Goal: Information Seeking & Learning: Understand process/instructions

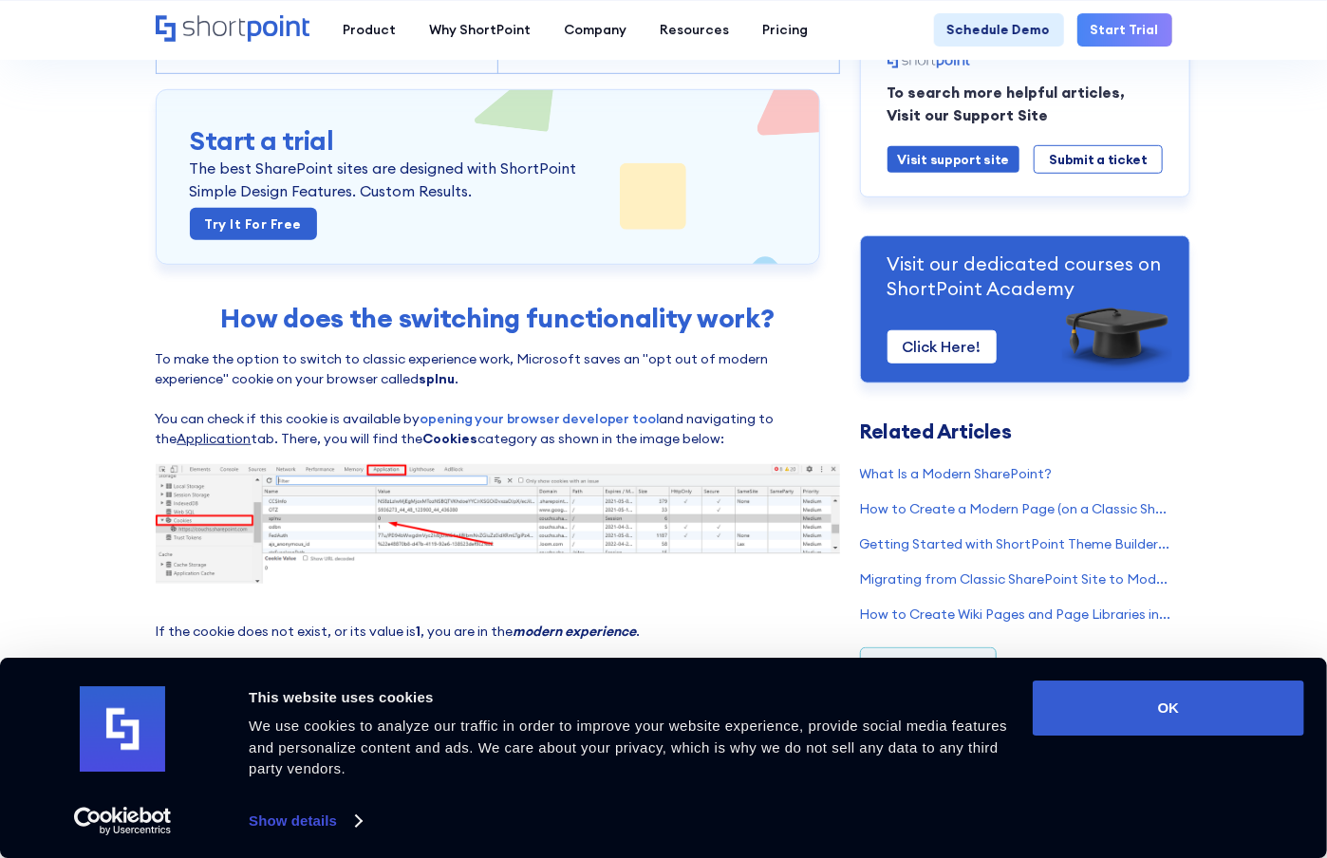
scroll to position [664, 0]
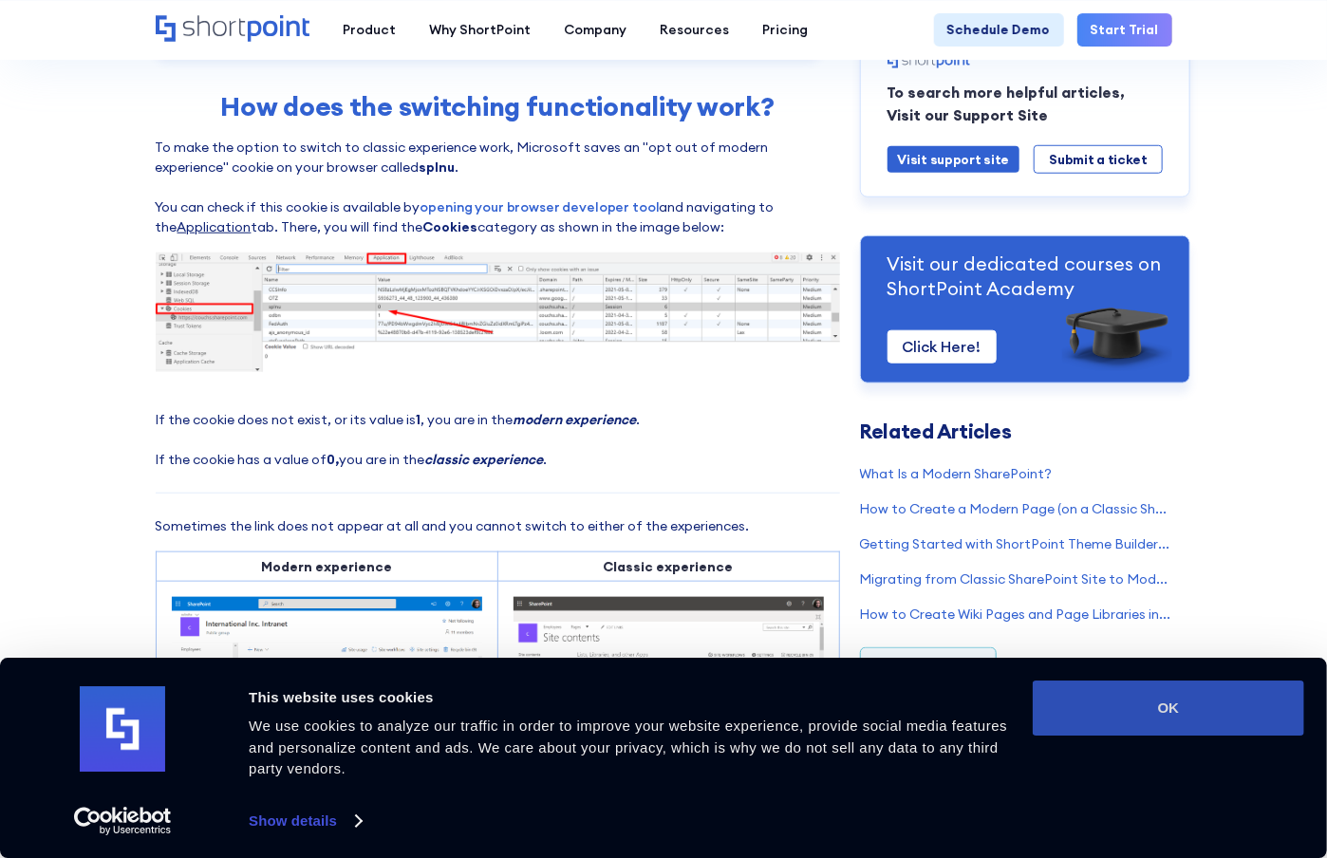
click at [1224, 700] on button "OK" at bounding box center [1167, 707] width 271 height 55
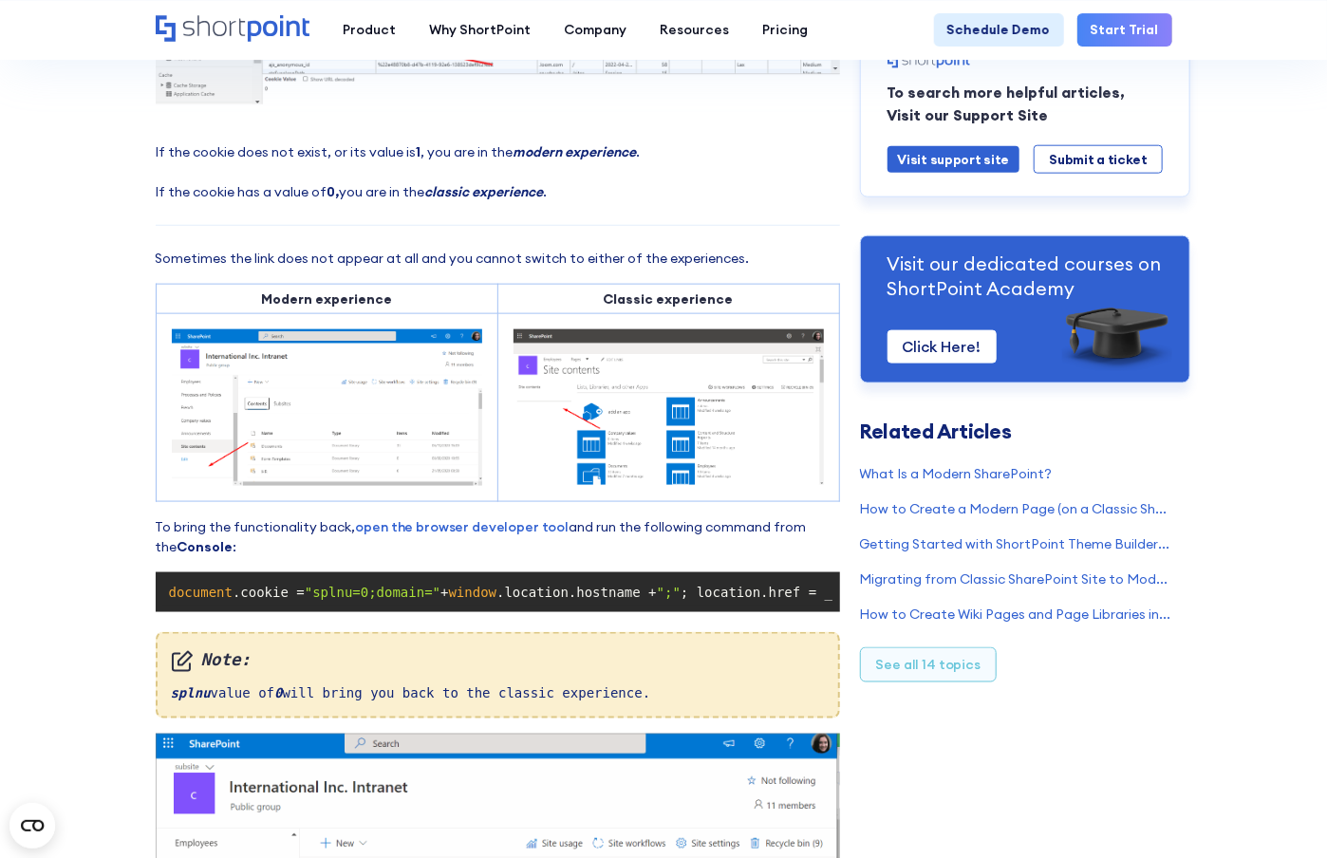
scroll to position [1044, 0]
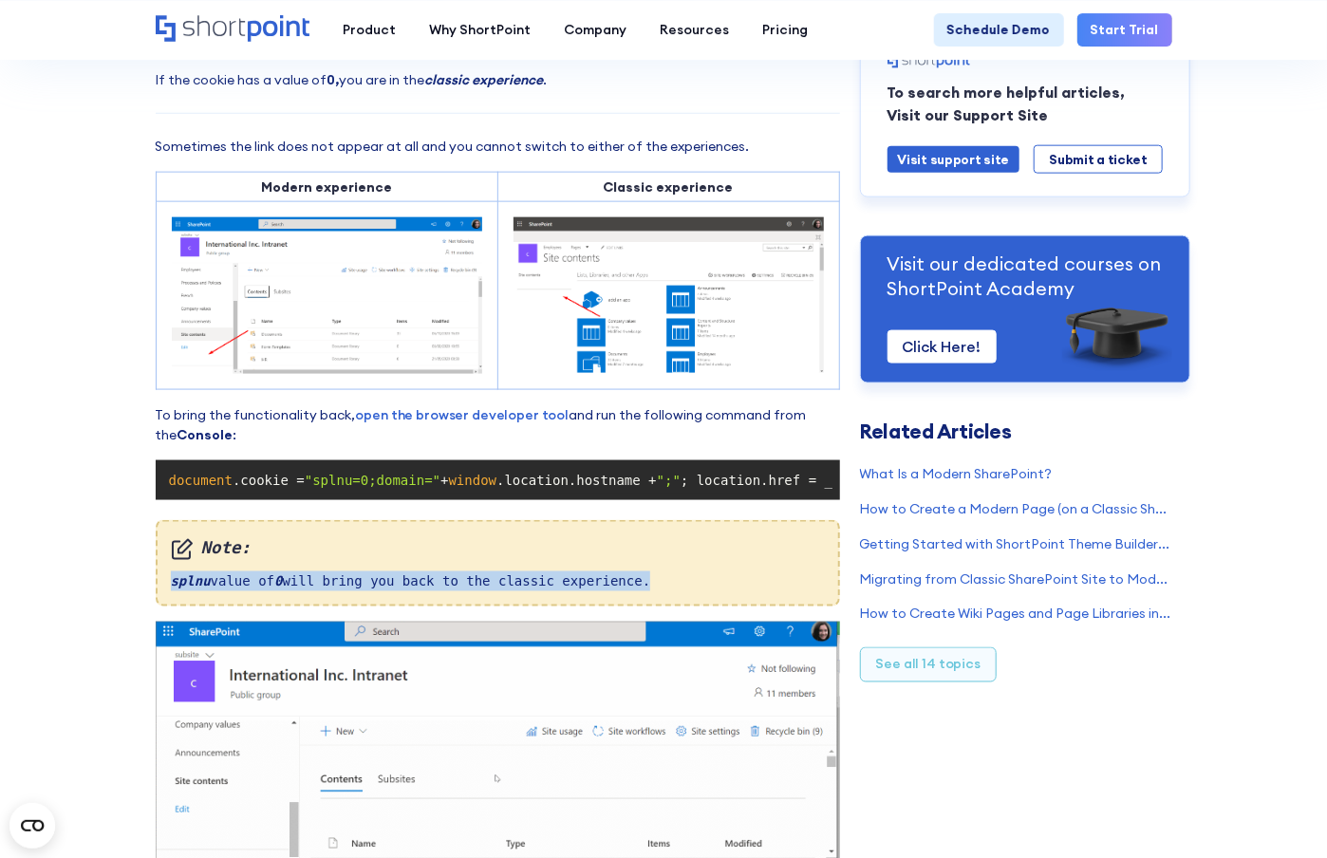
drag, startPoint x: 162, startPoint y: 606, endPoint x: 747, endPoint y: 602, distance: 584.6
click at [735, 602] on div "Note: splnu value of 0 will bring you back to the classic experience." at bounding box center [498, 563] width 684 height 86
copy div "splnu value of 0 will bring you back to the classic experience."
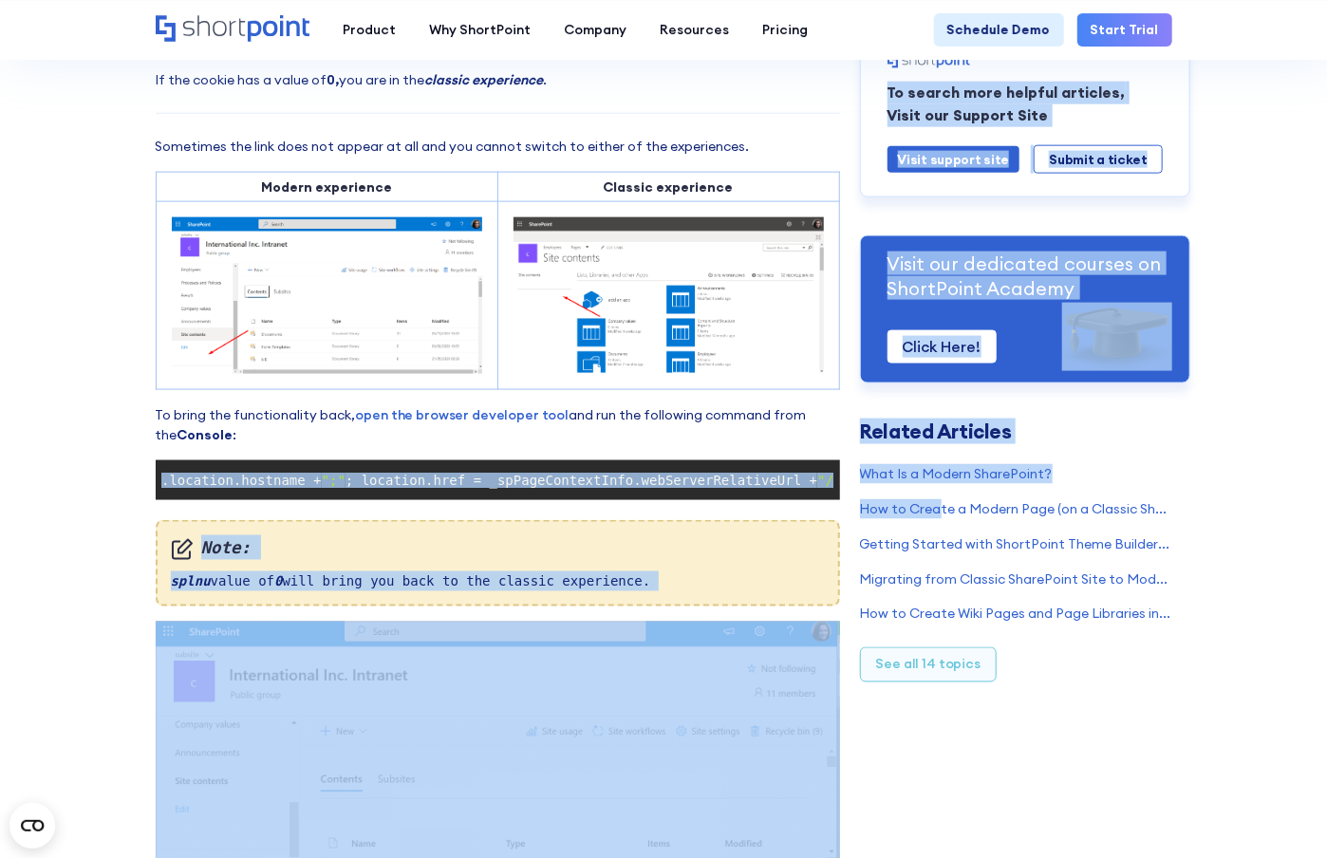
scroll to position [0, 493]
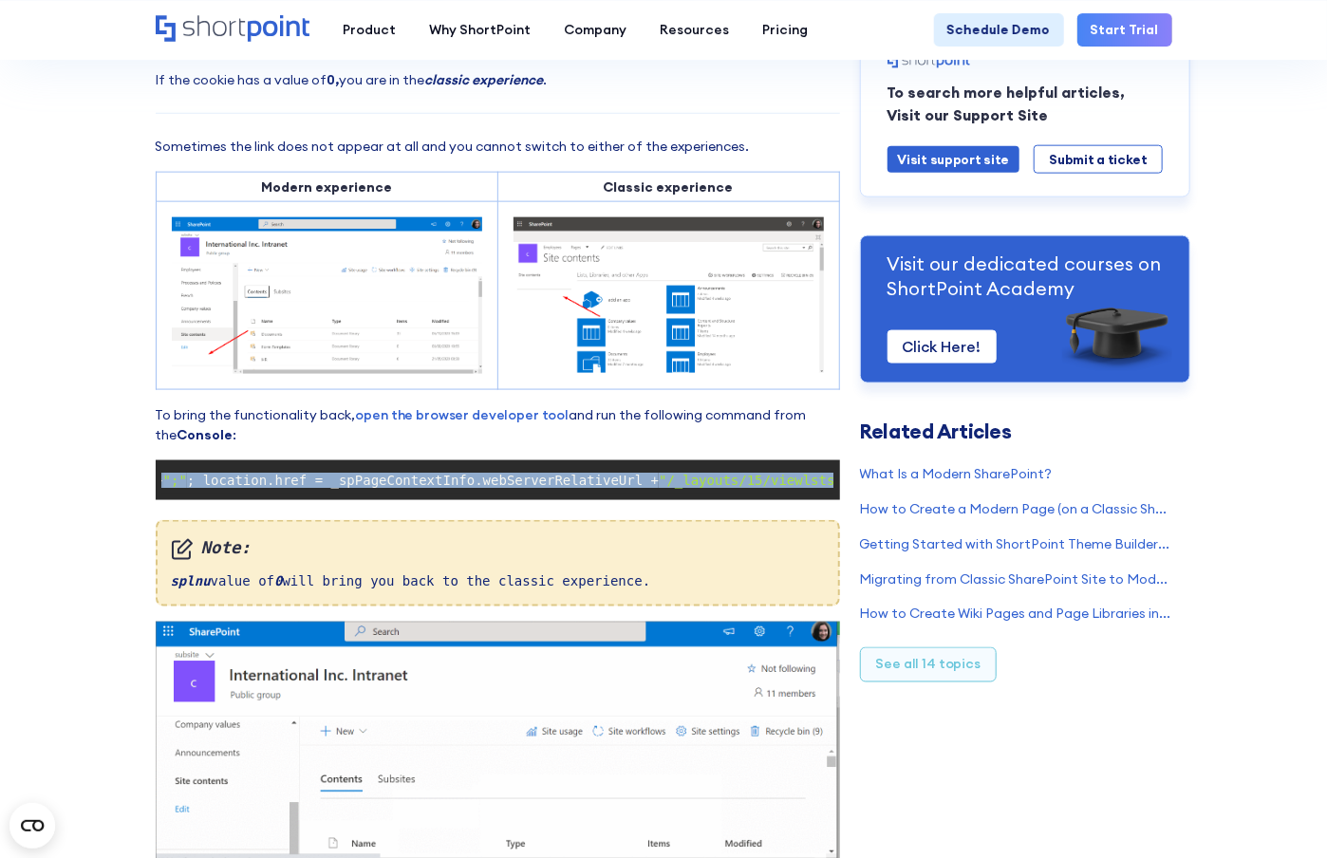
drag, startPoint x: 163, startPoint y: 490, endPoint x: 835, endPoint y: 484, distance: 671.9
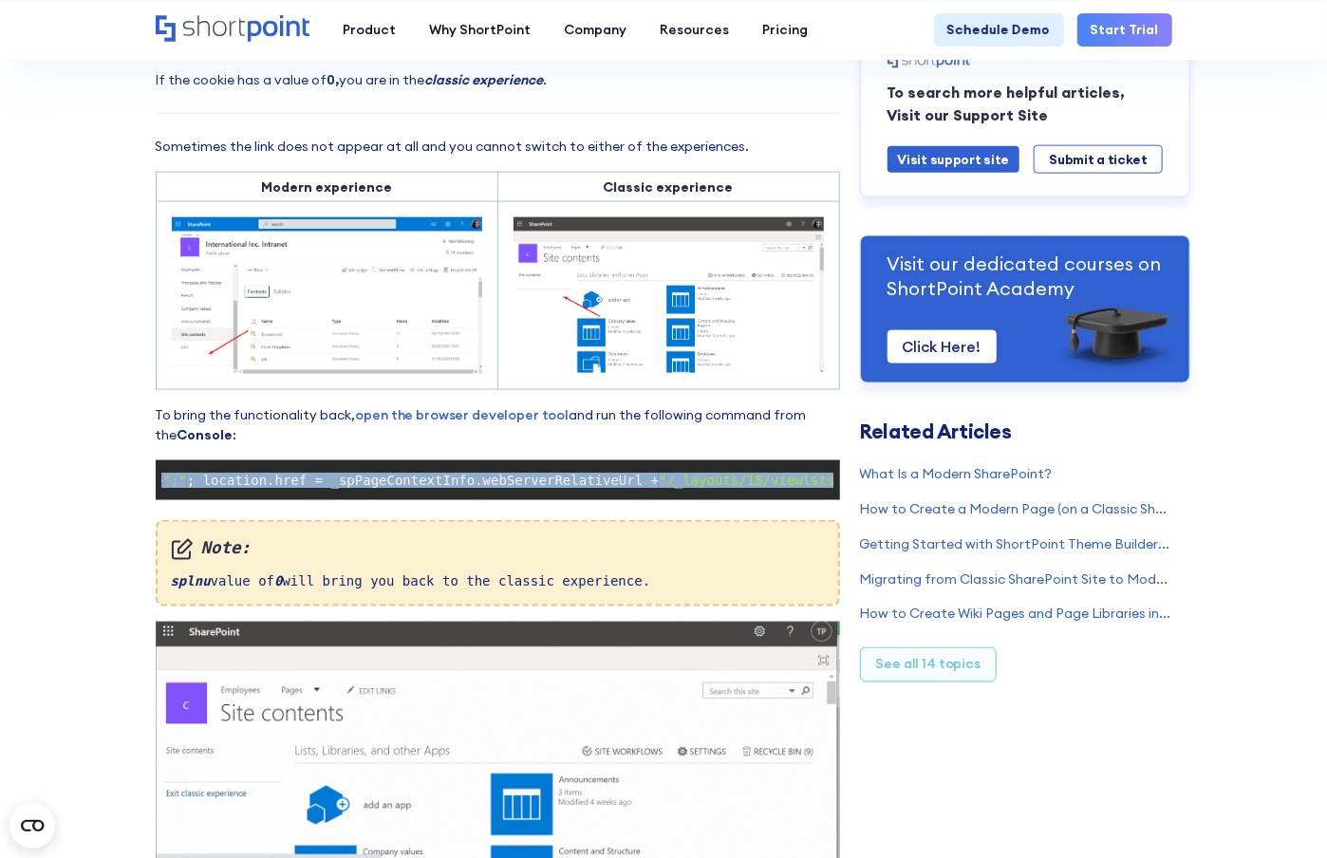
click at [835, 484] on pre "document .cookie = "splnu=0;domain=" + window .location.hostname + ";" ; locati…" at bounding box center [498, 480] width 684 height 40
copy code "document .cookie = "splnu=0;domain=" + window .location.hostname + ";" ; locati…"
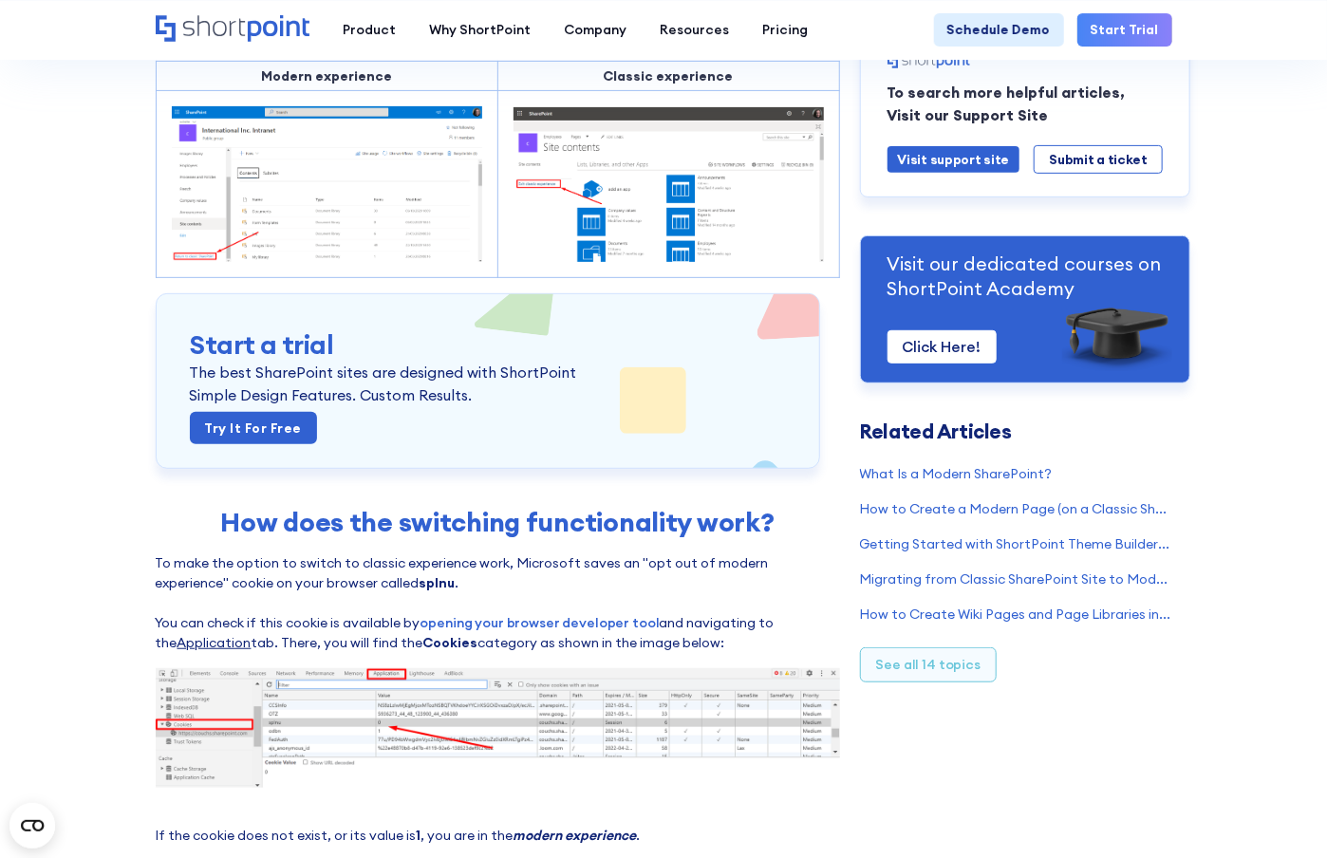
scroll to position [0, 0]
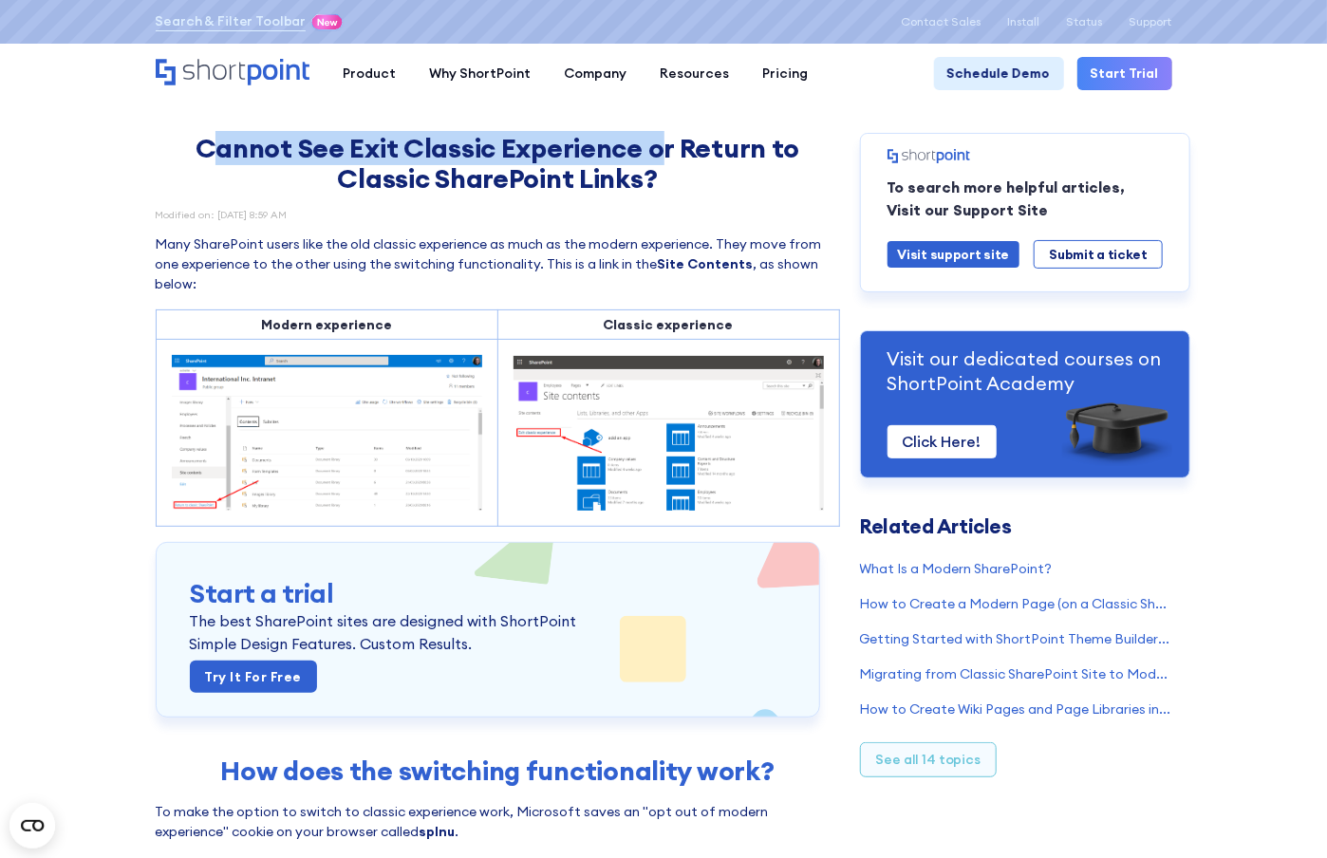
drag, startPoint x: 208, startPoint y: 143, endPoint x: 657, endPoint y: 146, distance: 448.9
click at [657, 146] on h1 "Cannot See Exit Classic Experience or Return to Classic SharePoint Links?" at bounding box center [498, 164] width 684 height 62
copy h1 "annot See Exit Classic Experience o"
